Goal: Task Accomplishment & Management: Use online tool/utility

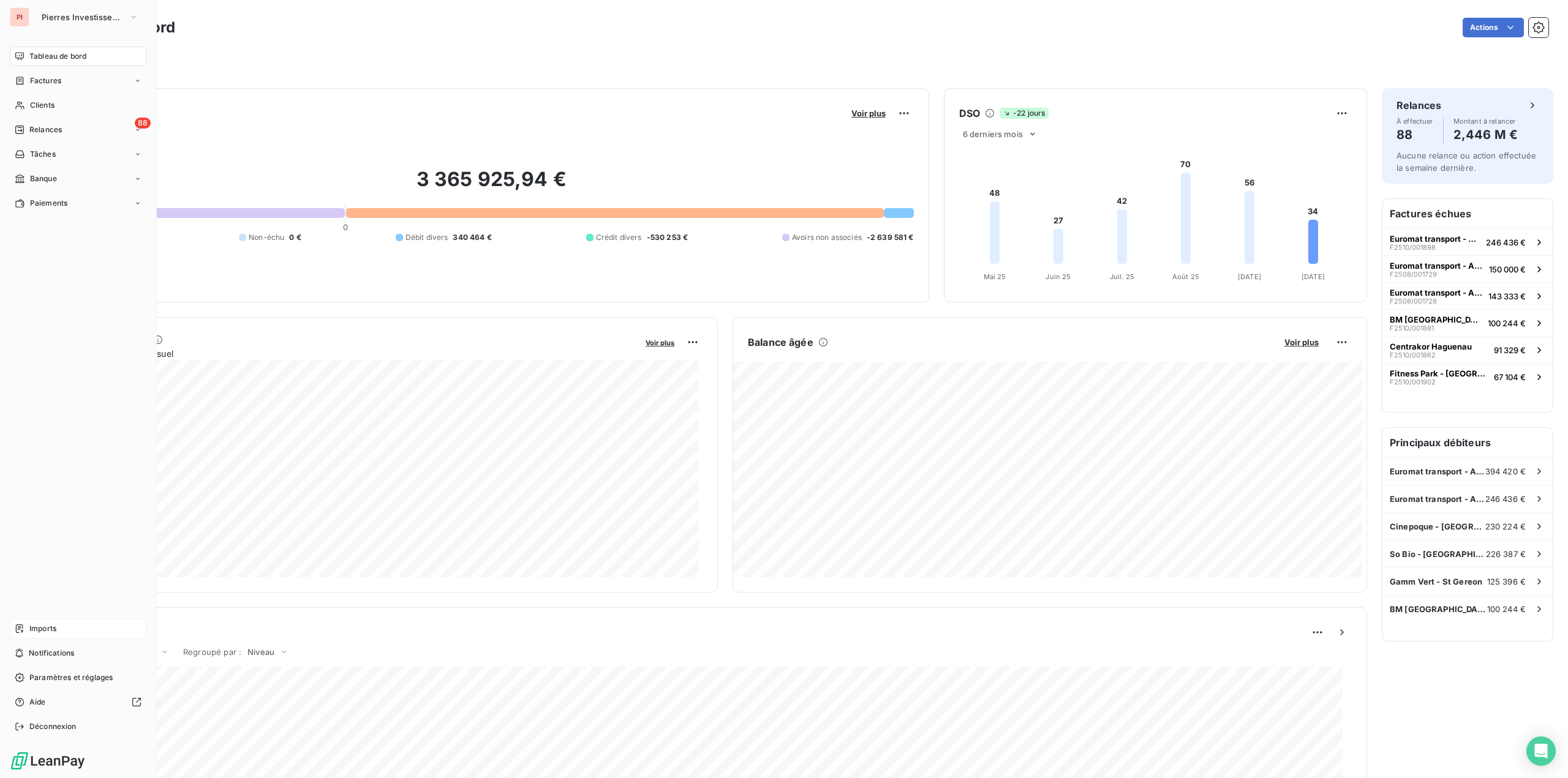
click at [26, 625] on div "Imports" at bounding box center [78, 629] width 136 height 19
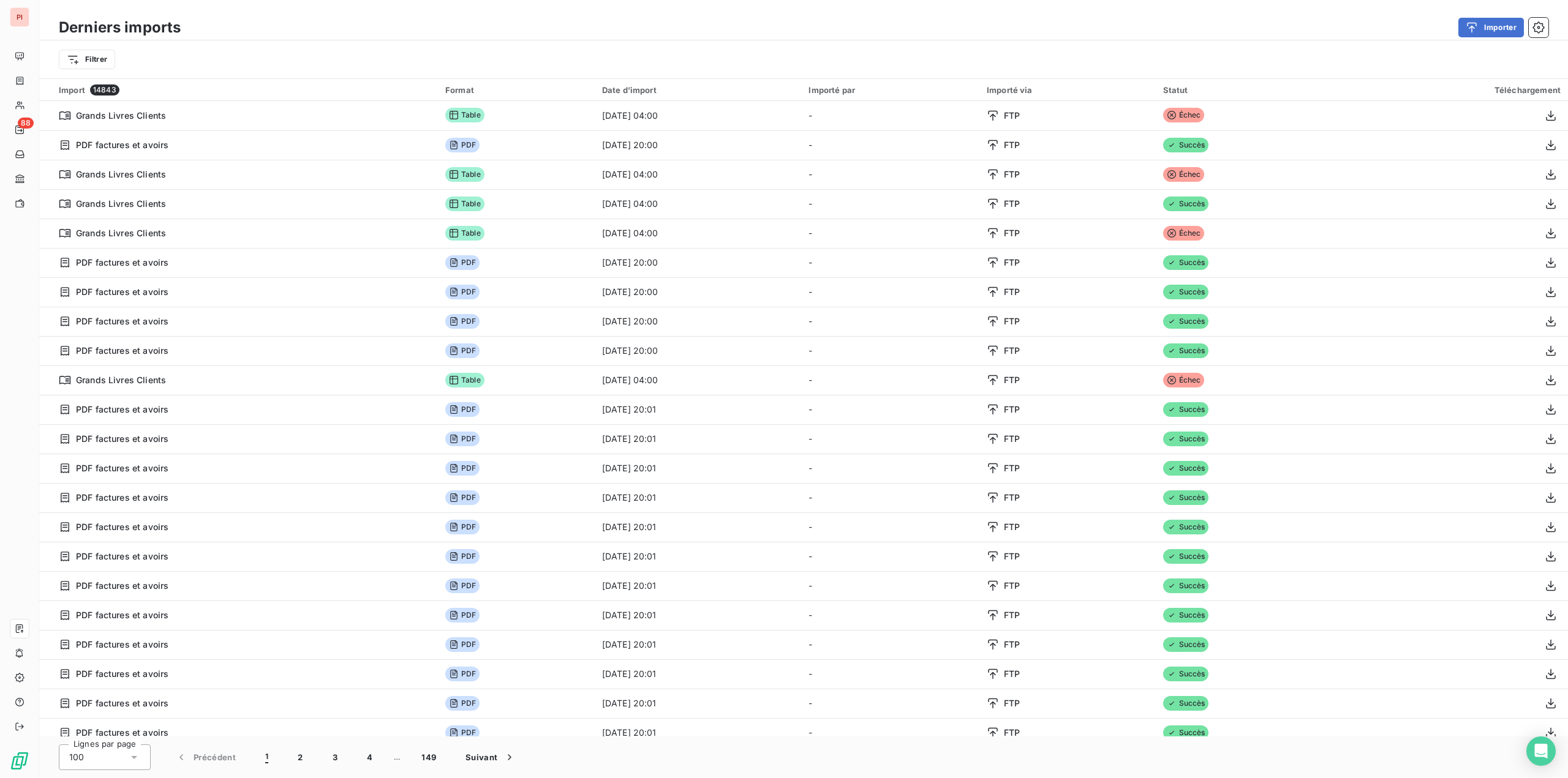
click at [123, 64] on div "Filtrer" at bounding box center [803, 59] width 1489 height 23
click at [83, 67] on html "PI 88 Derniers imports Importer Filtrer Import 14843 Format Date d’import Impor…" at bounding box center [784, 389] width 1568 height 778
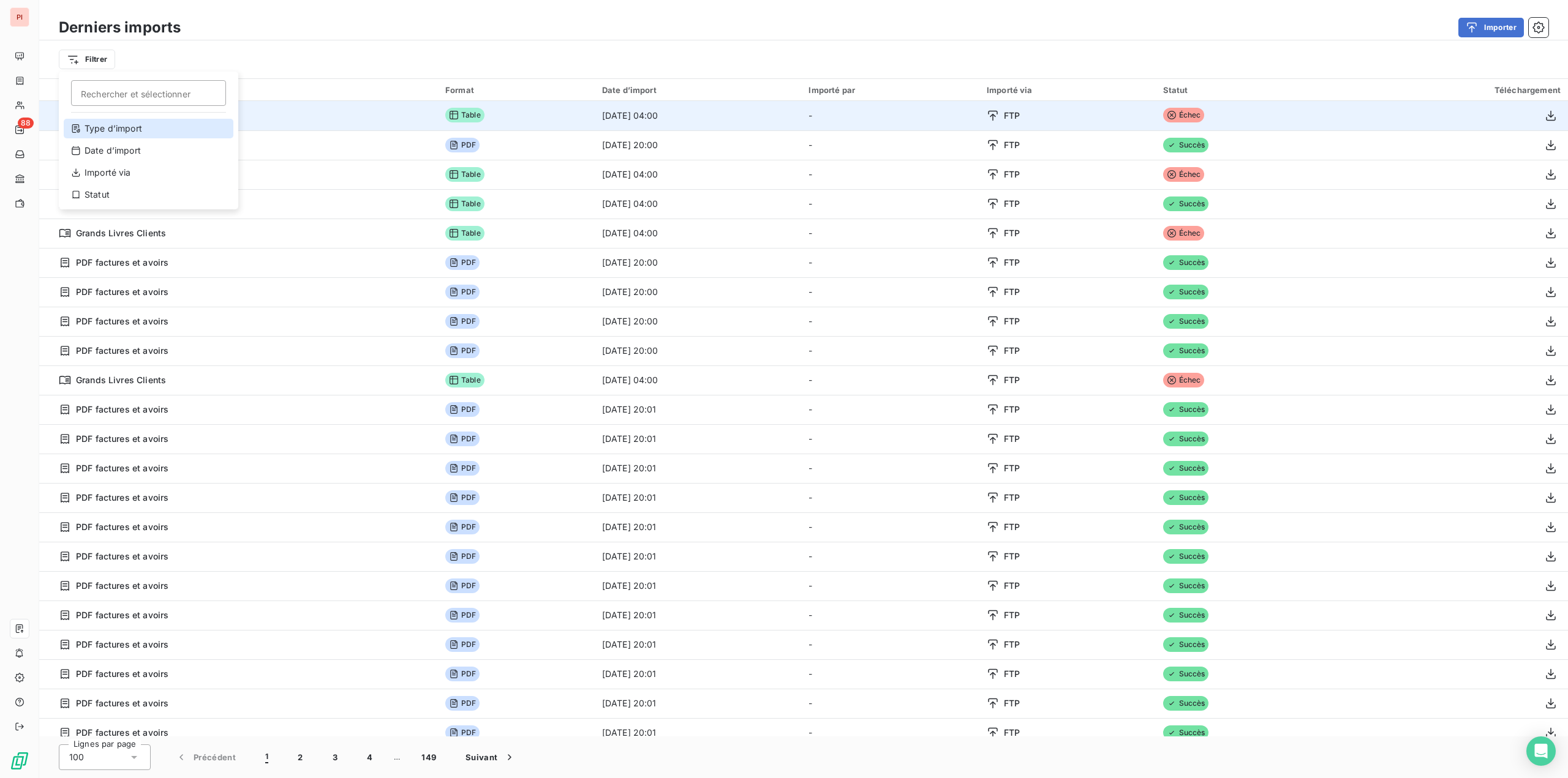
click at [123, 125] on div "Type d’import" at bounding box center [148, 128] width 170 height 19
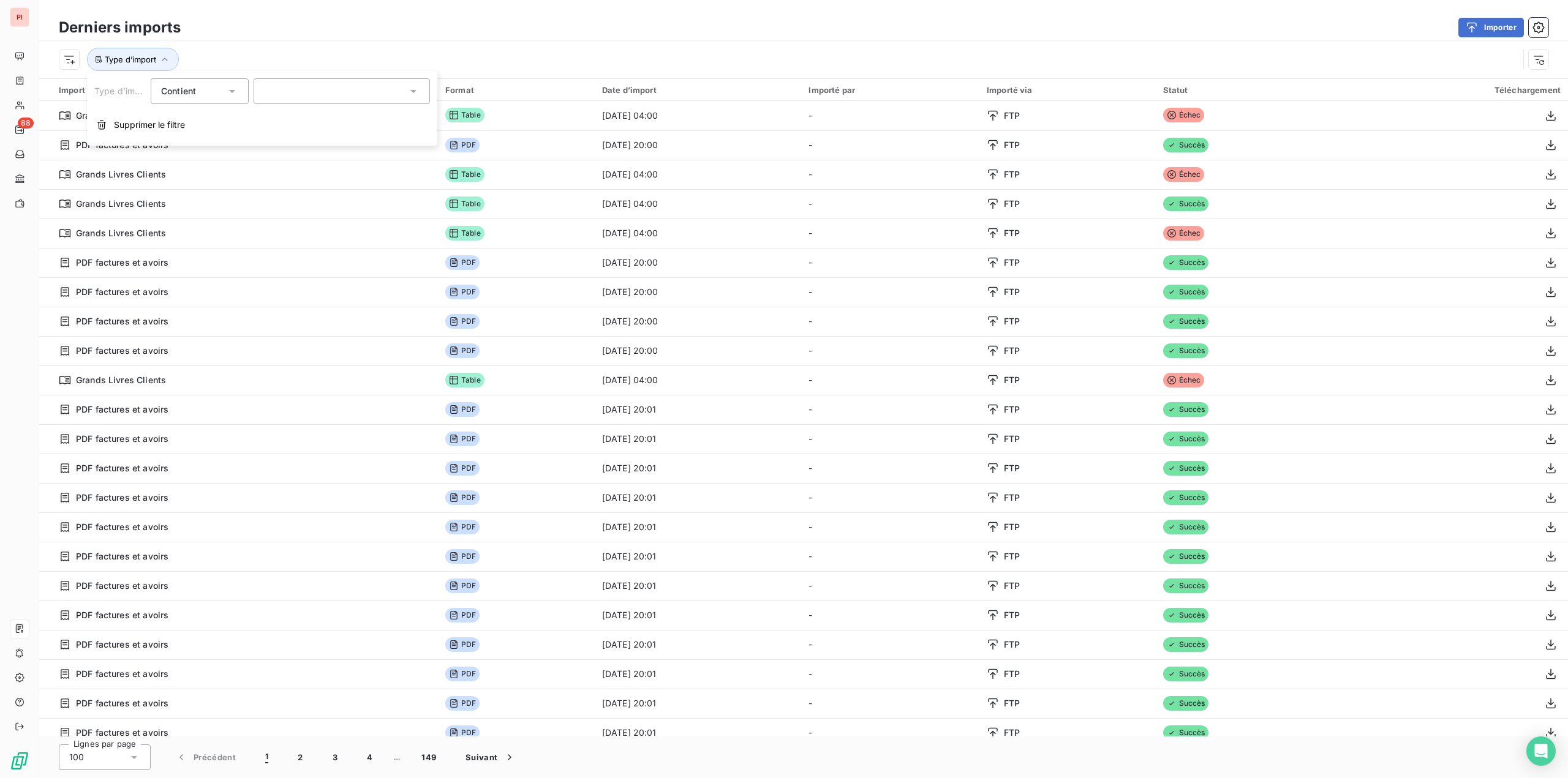
click at [295, 97] on div at bounding box center [342, 91] width 176 height 26
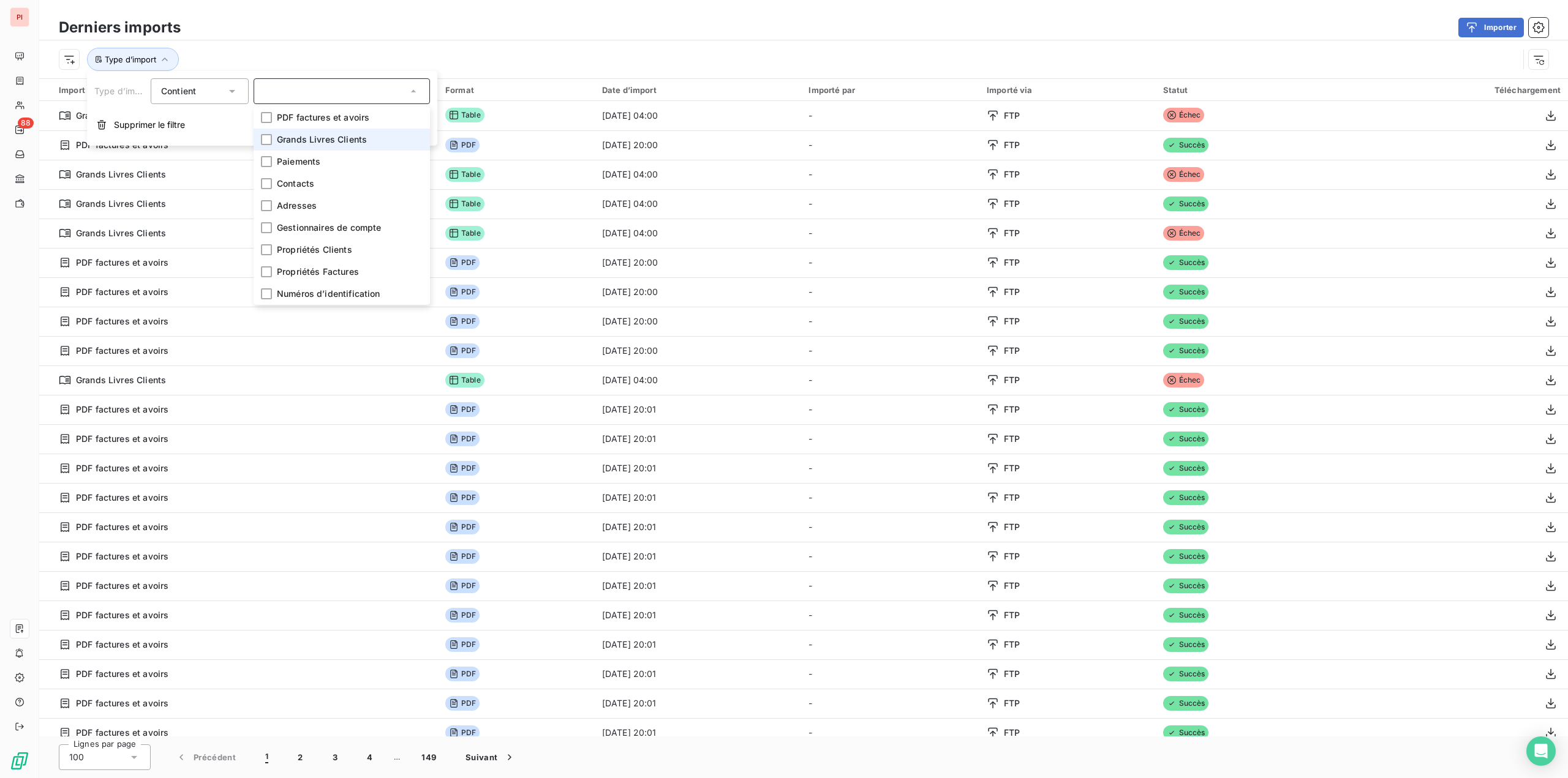
click at [302, 131] on li "Grands Livres Clients" at bounding box center [342, 139] width 176 height 22
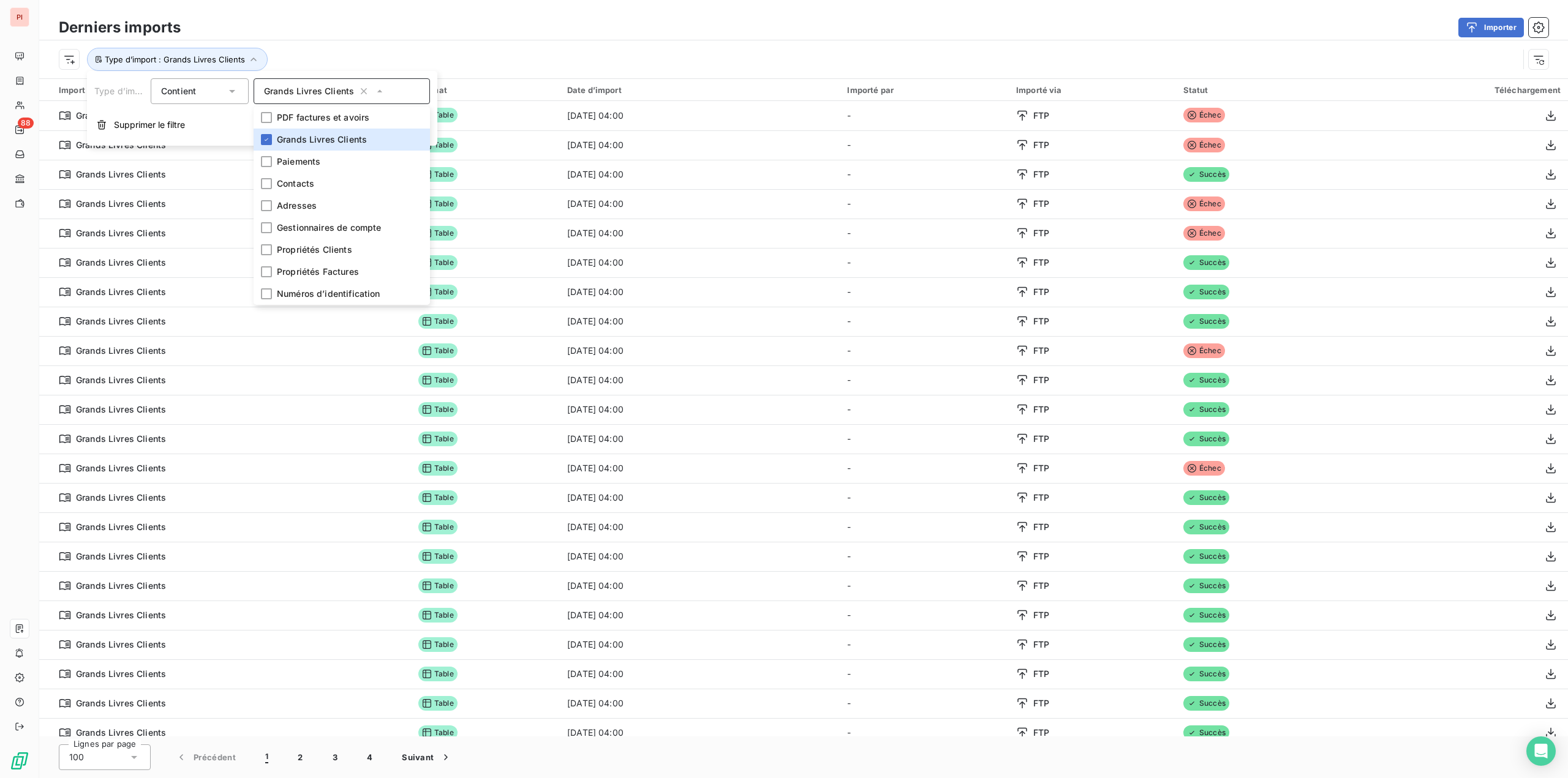
click at [430, 47] on div "Type d’import : Grands Livres Clients" at bounding box center [803, 59] width 1529 height 38
